Goal: Task Accomplishment & Management: Use online tool/utility

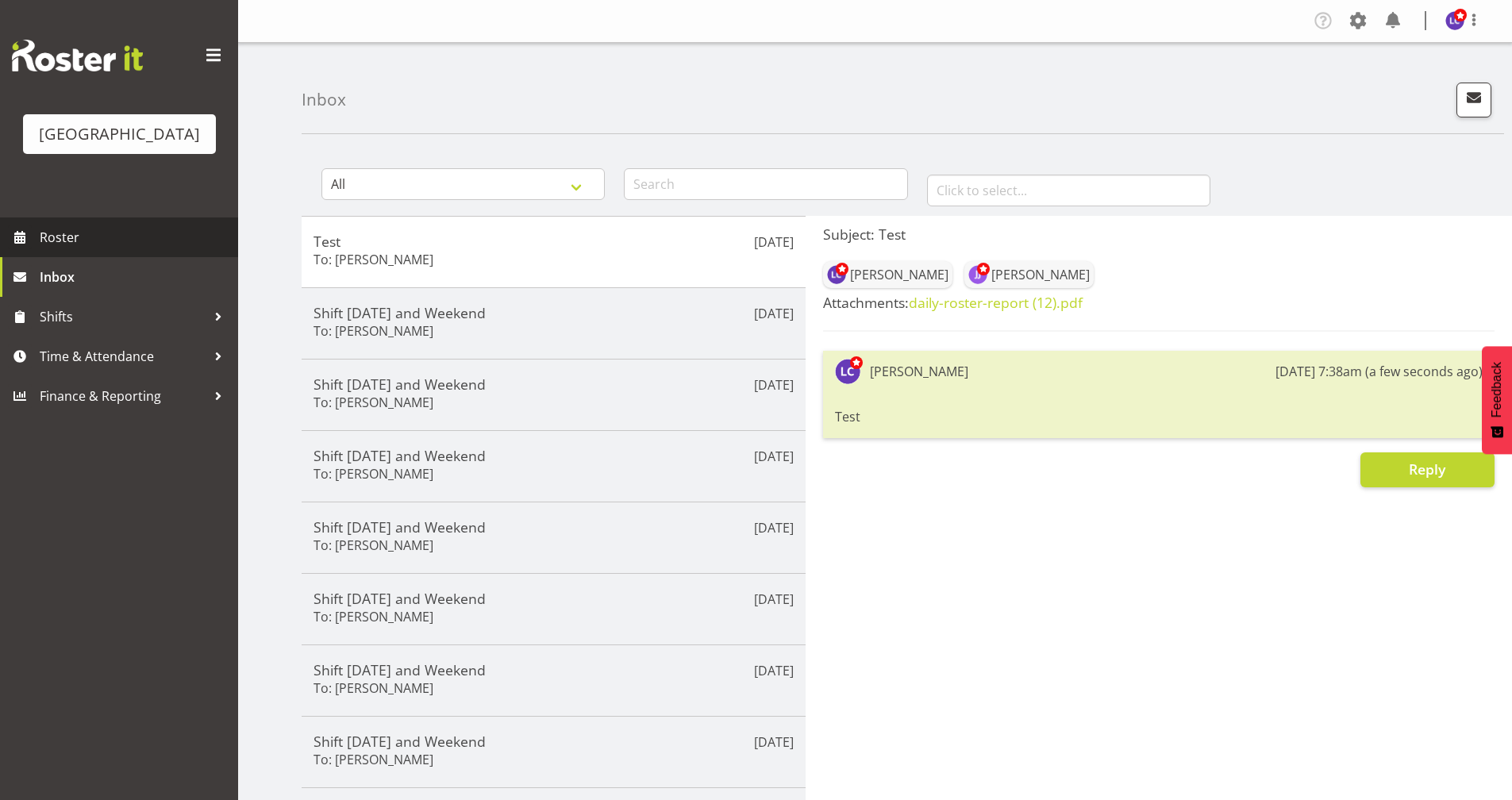
click at [112, 240] on span "Roster" at bounding box center [134, 238] width 190 height 24
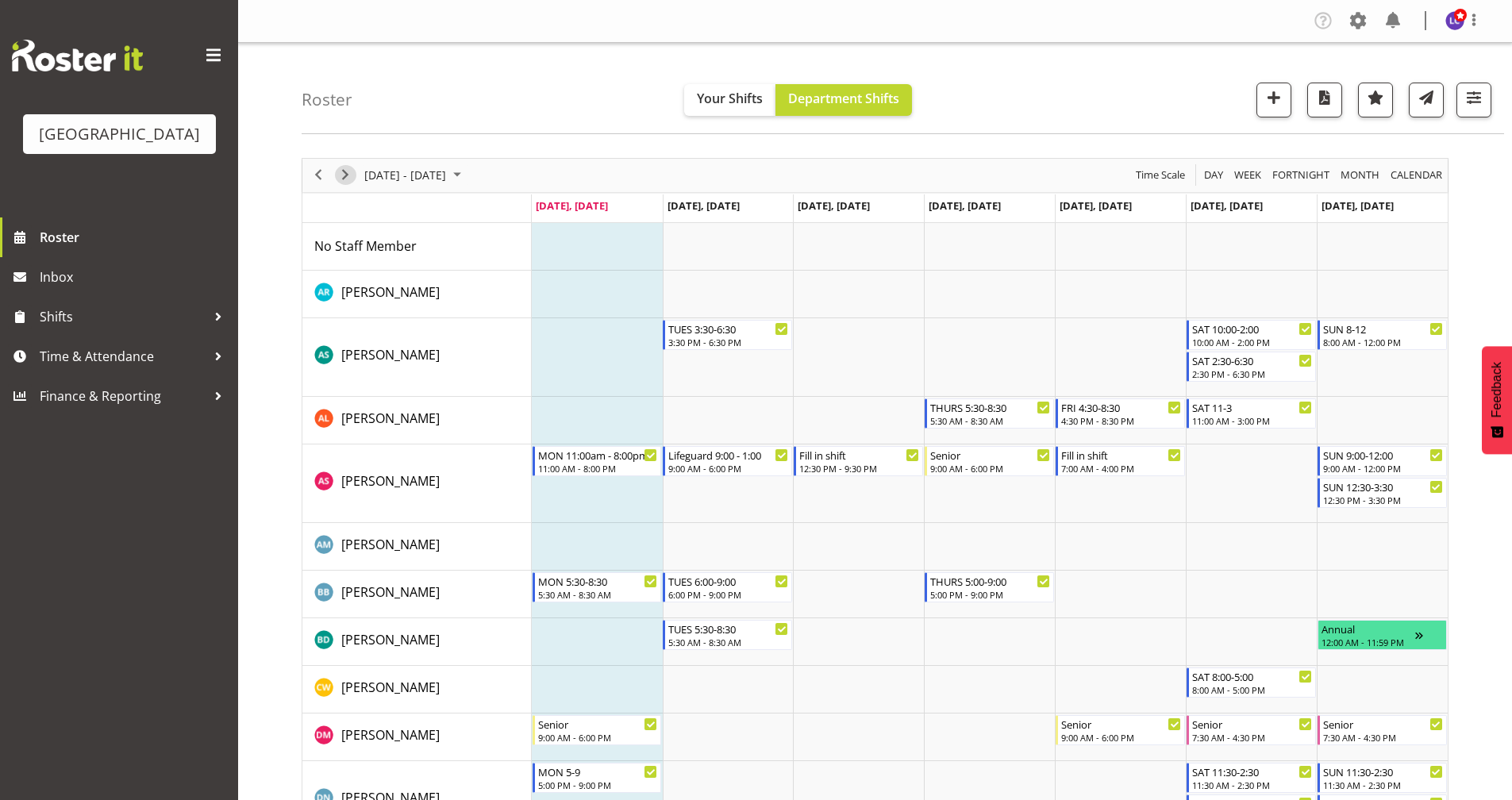
click at [338, 177] on span "Next" at bounding box center [345, 174] width 19 height 19
